Goal: Information Seeking & Learning: Learn about a topic

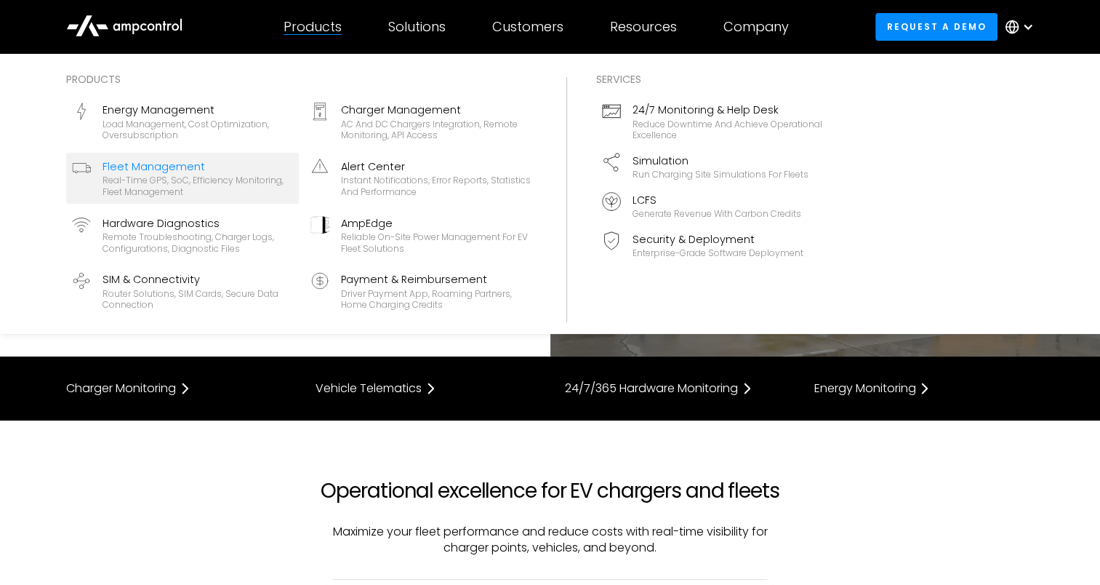
click at [140, 184] on div "Real-time GPS, SoC, efficiency monitoring, fleet management" at bounding box center [198, 186] width 191 height 23
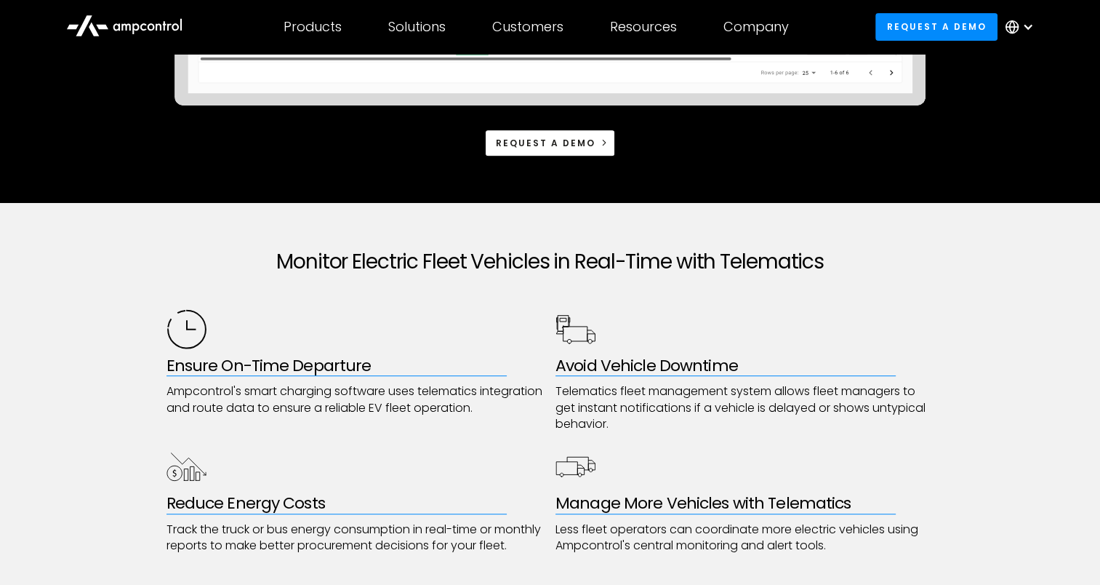
scroll to position [436, 0]
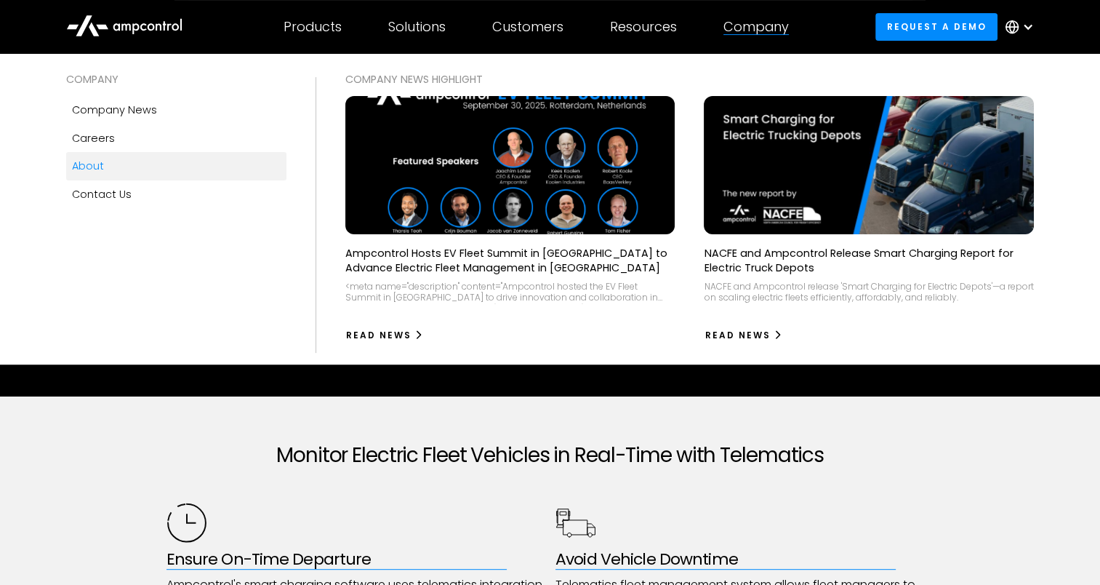
click at [119, 160] on link "About" at bounding box center [176, 166] width 220 height 28
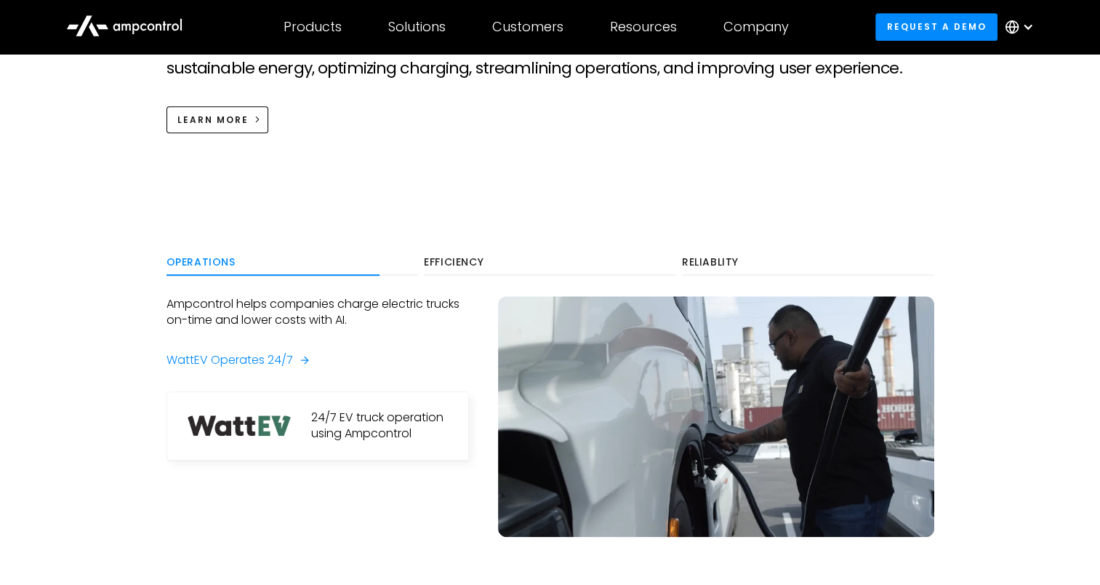
scroll to position [727, 0]
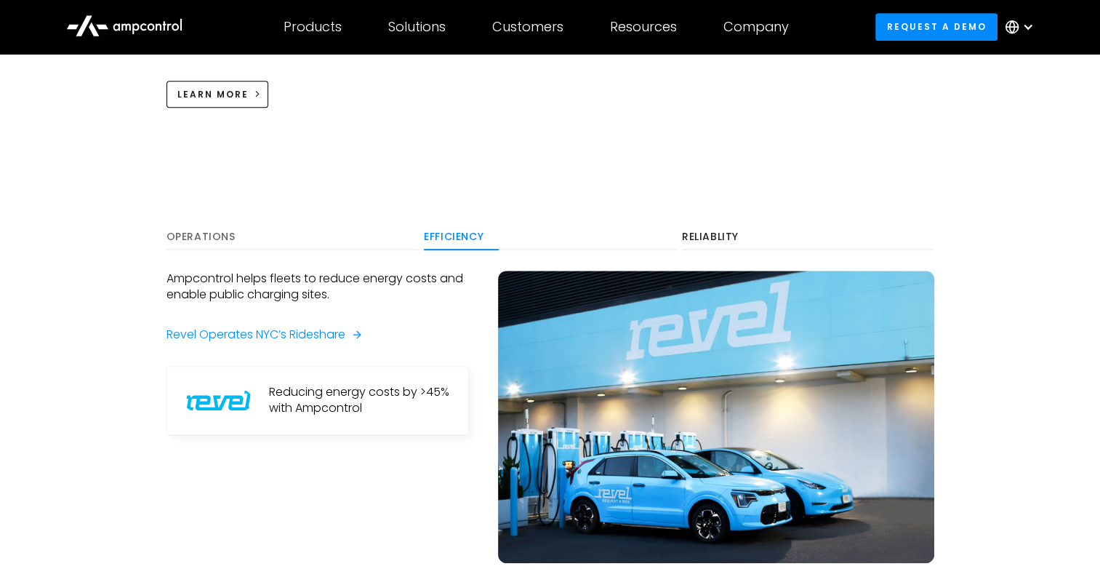
click at [202, 236] on div "Operations" at bounding box center [293, 237] width 252 height 13
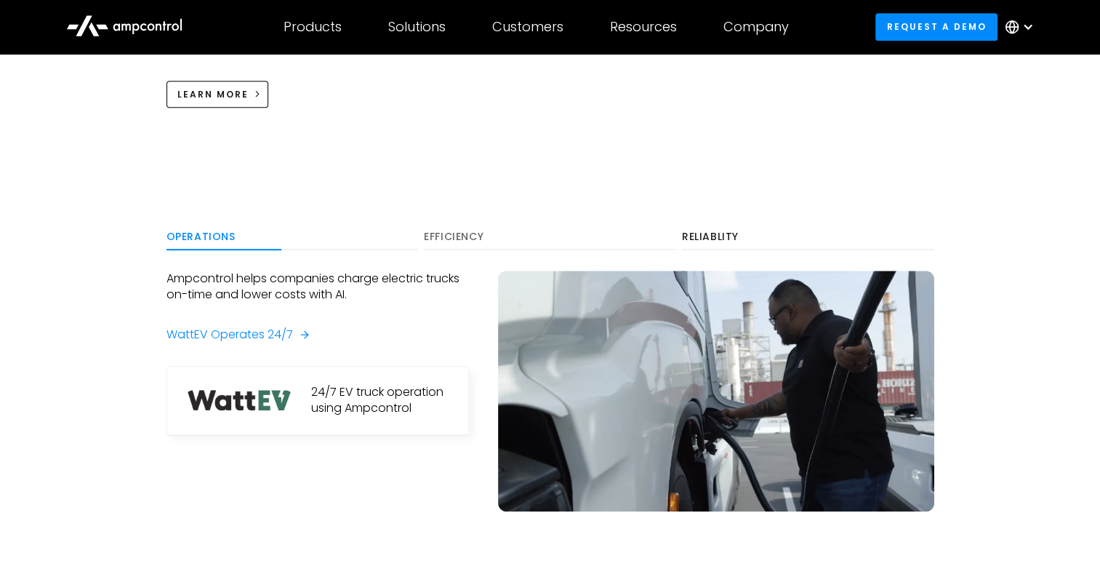
click at [465, 236] on div "Efficiency" at bounding box center [550, 237] width 252 height 13
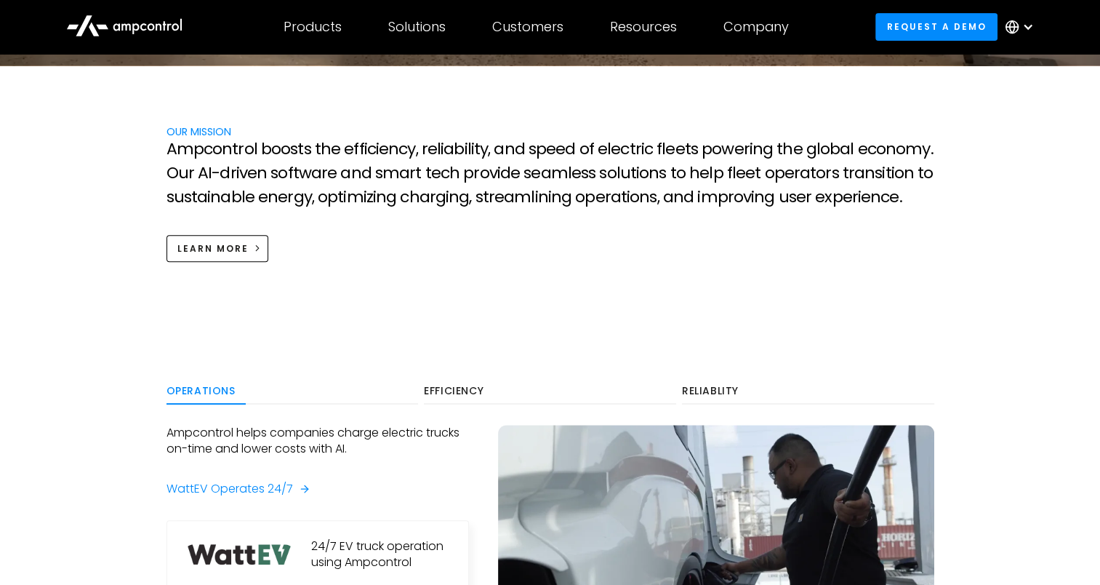
scroll to position [654, 0]
